Goal: Information Seeking & Learning: Find specific fact

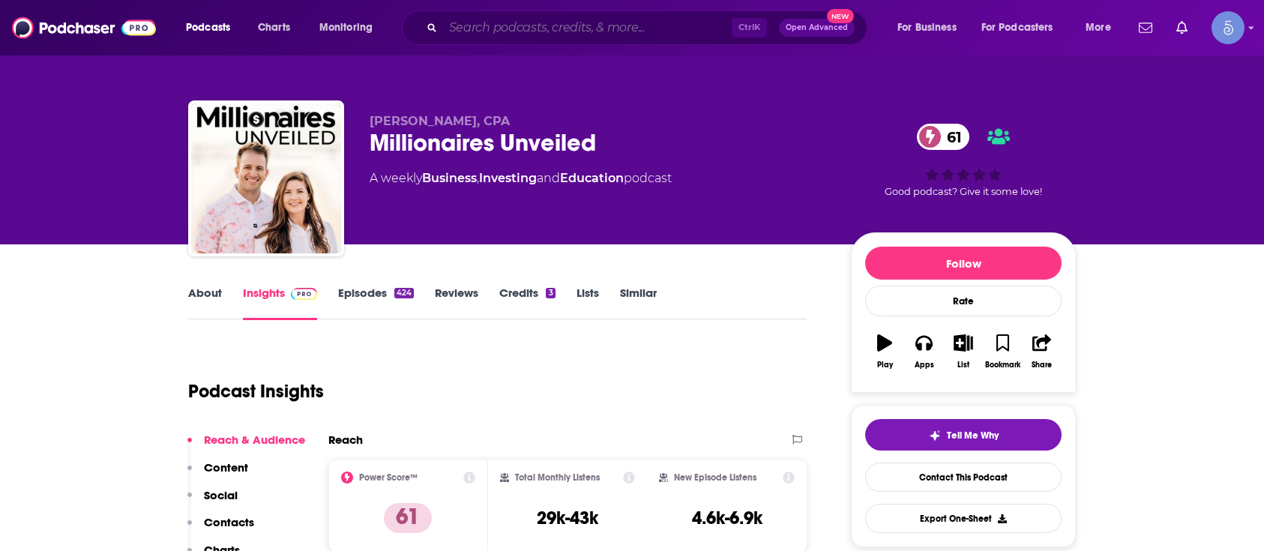
click at [487, 31] on input "Search podcasts, credits, & more..." at bounding box center [587, 28] width 289 height 24
paste input "Grow Yourself: Personal Development School of Growth"
type input "Grow Yourself: Personal Development School of Growth"
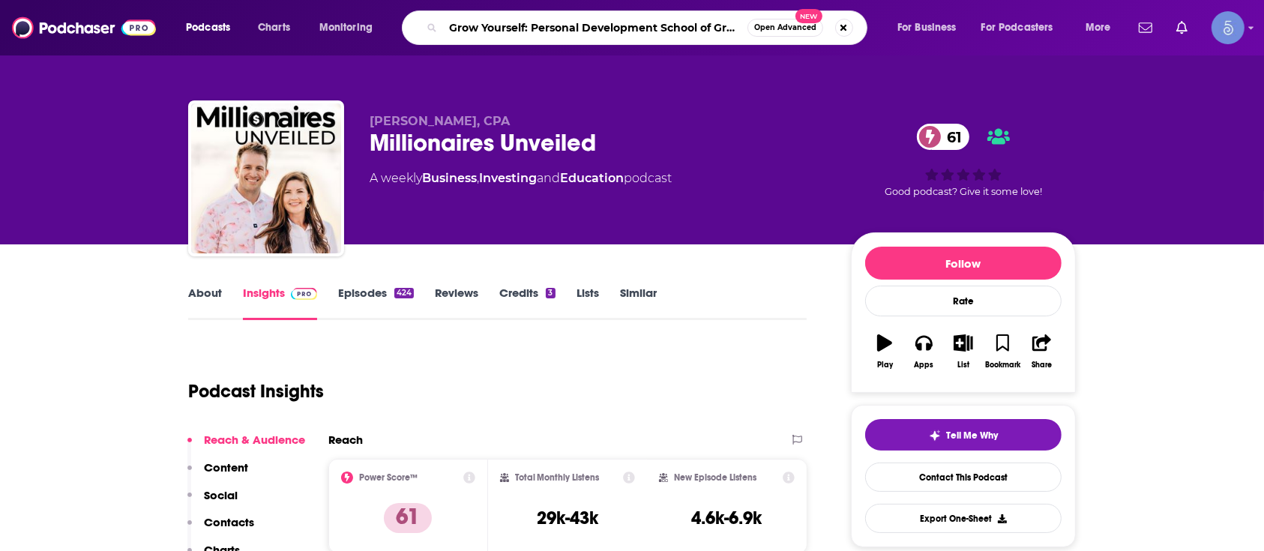
scroll to position [0, 14]
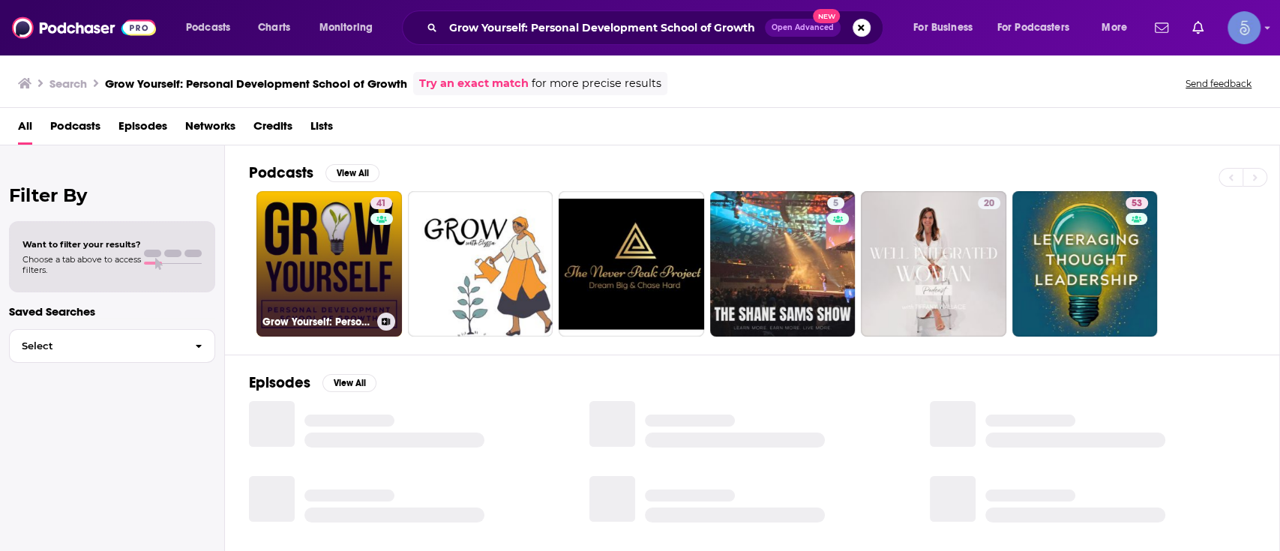
click at [356, 250] on link "41 Grow Yourself: Personal Development School of Growth" at bounding box center [328, 263] width 145 height 145
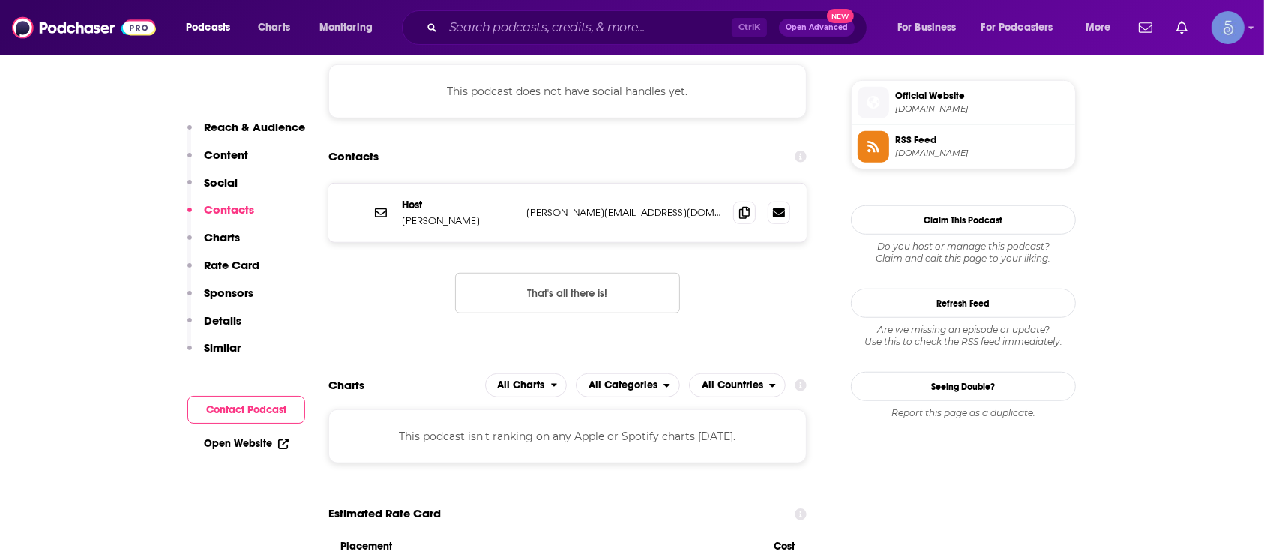
scroll to position [1099, 0]
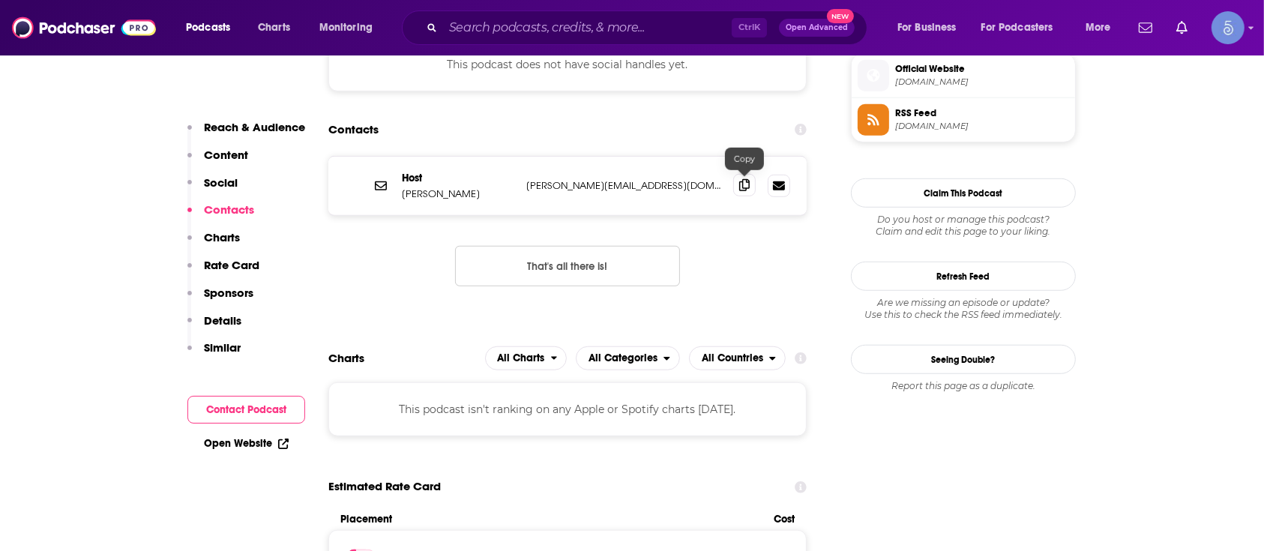
click at [739, 174] on span at bounding box center [744, 185] width 22 height 22
